Goal: Navigation & Orientation: Find specific page/section

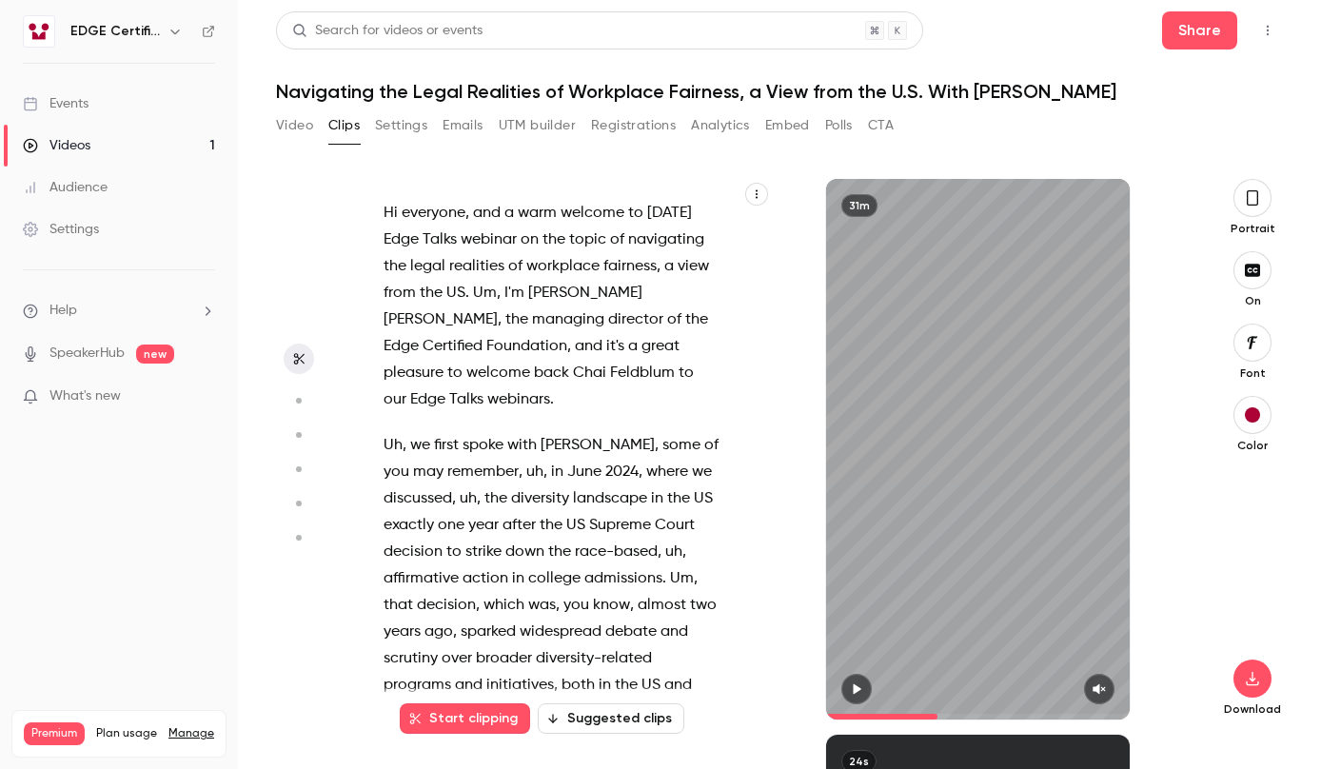
scroll to position [7167, 0]
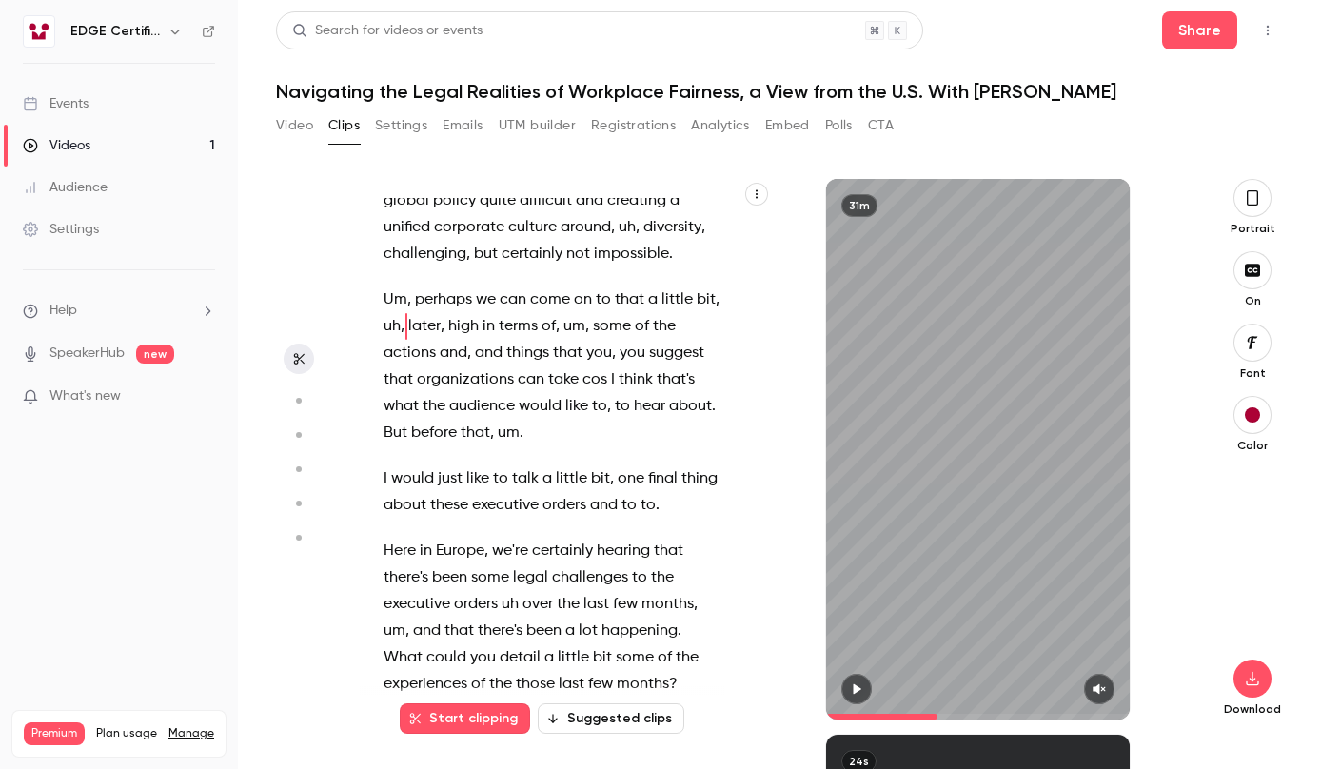
type input "*****"
click at [123, 151] on link "Videos 1" at bounding box center [119, 146] width 238 height 42
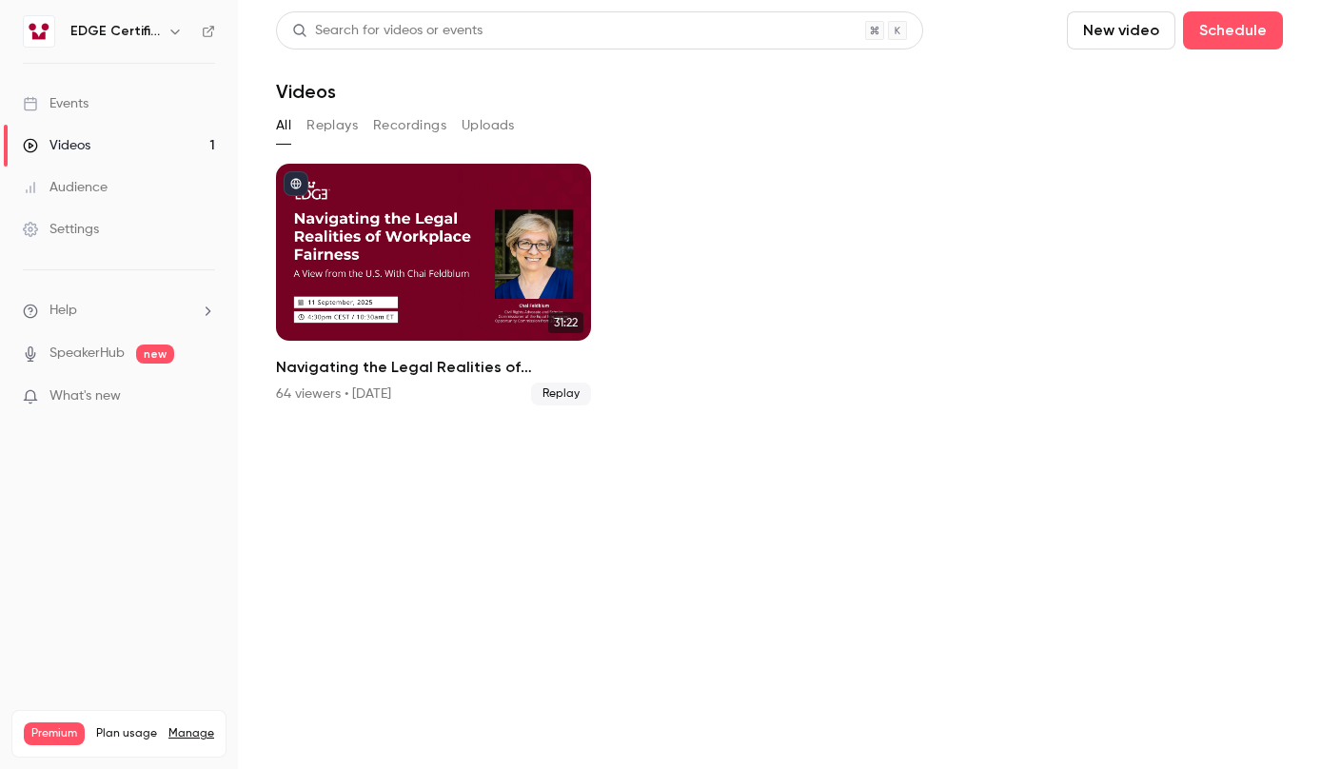
click at [137, 109] on link "Events" at bounding box center [119, 104] width 238 height 42
